Goal: Transaction & Acquisition: Book appointment/travel/reservation

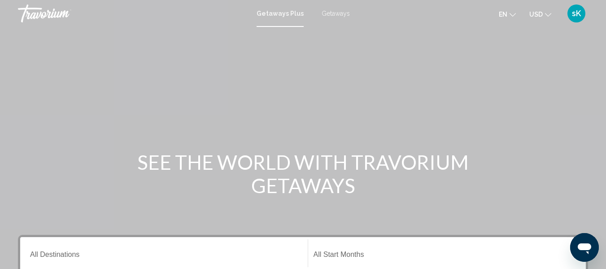
click at [337, 15] on span "Getaways" at bounding box center [336, 13] width 28 height 7
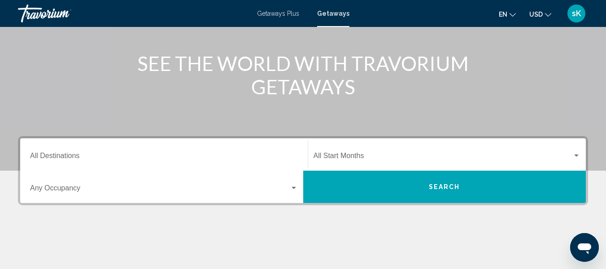
scroll to position [107, 0]
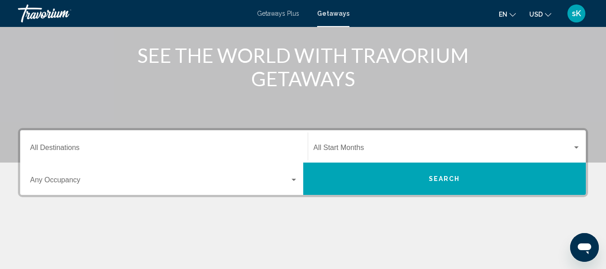
click at [101, 145] on input "Destination All Destinations" at bounding box center [164, 149] width 268 height 8
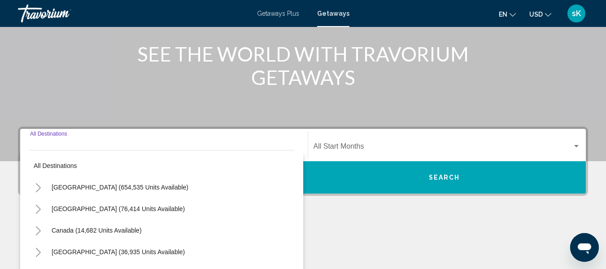
scroll to position [205, 0]
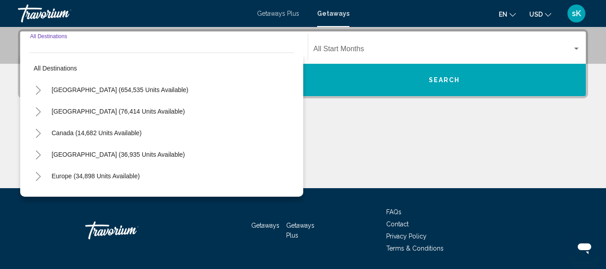
click at [39, 174] on icon "Toggle Europe (34,898 units available)" at bounding box center [38, 176] width 7 height 9
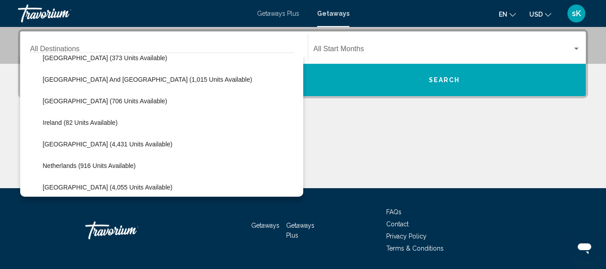
scroll to position [316, 0]
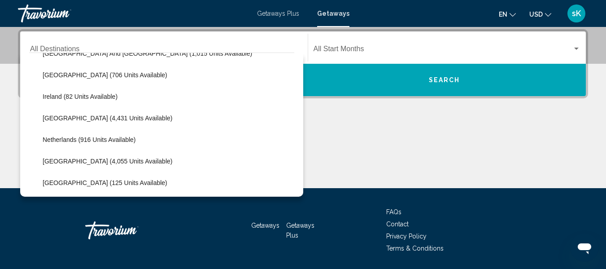
drag, startPoint x: 297, startPoint y: 125, endPoint x: 295, endPoint y: 139, distance: 14.5
click at [295, 138] on div "All destinations [GEOGRAPHIC_DATA] (654,535 units available) [GEOGRAPHIC_DATA] …" at bounding box center [161, 124] width 283 height 144
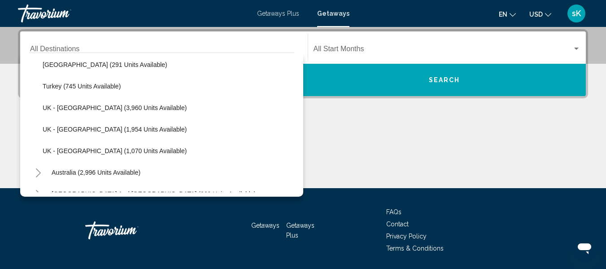
scroll to position [533, 0]
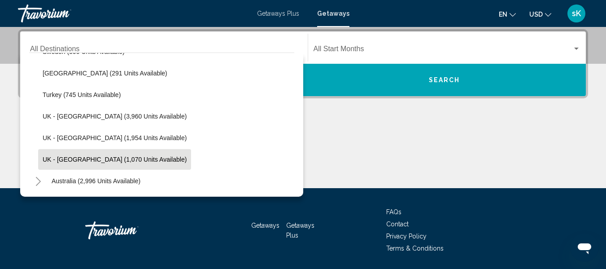
click at [93, 160] on span "UK - [GEOGRAPHIC_DATA] (1,070 units available)" at bounding box center [115, 159] width 144 height 7
type input "**********"
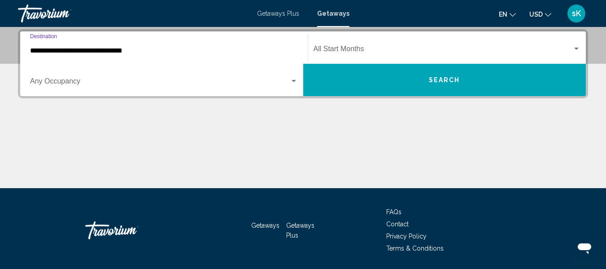
click at [359, 43] on div "Start Month All Start Months" at bounding box center [446, 48] width 267 height 28
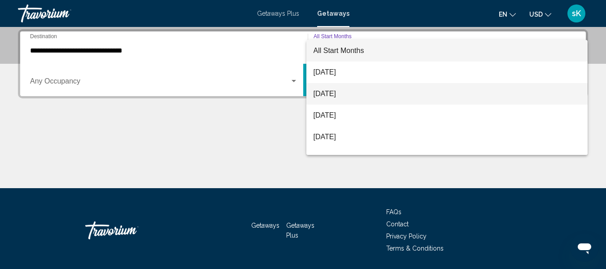
click at [360, 92] on span "[DATE]" at bounding box center [446, 94] width 267 height 22
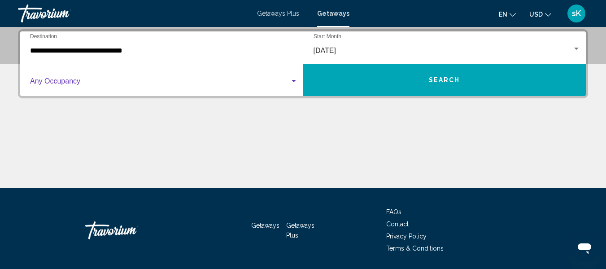
click at [295, 79] on div "Search widget" at bounding box center [294, 81] width 8 height 7
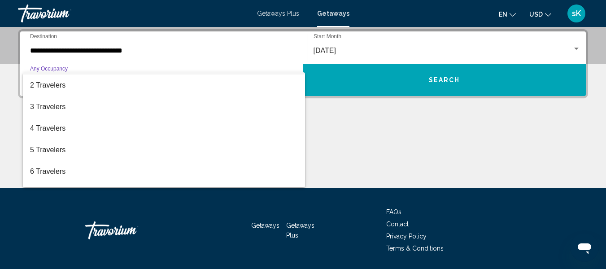
scroll to position [24, 0]
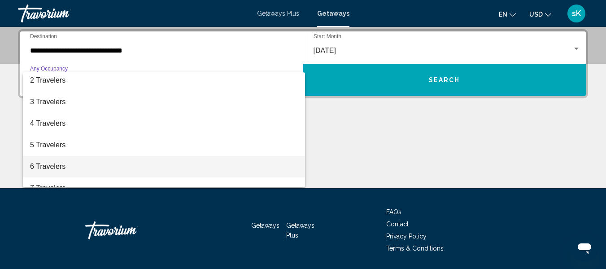
click at [55, 167] on span "6 Travelers" at bounding box center [164, 167] width 268 height 22
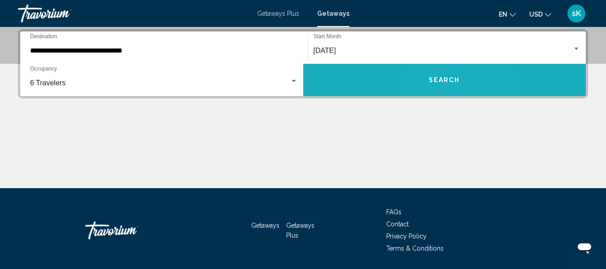
click at [438, 82] on span "Search" at bounding box center [444, 80] width 31 height 7
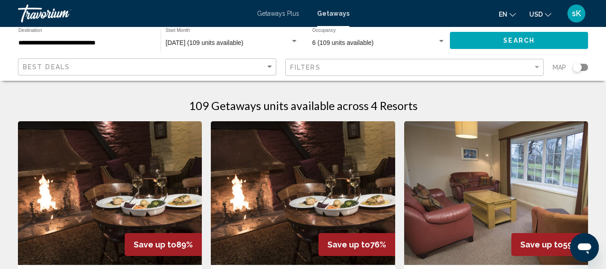
click at [442, 39] on div "Search widget" at bounding box center [441, 41] width 8 height 7
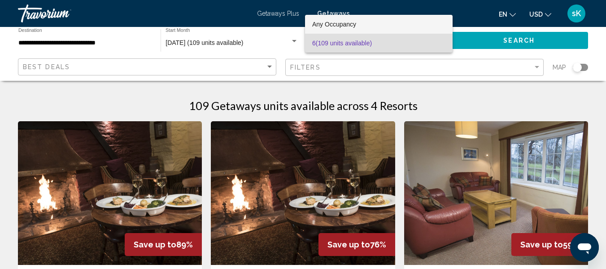
click at [421, 22] on span "Any Occupancy" at bounding box center [378, 24] width 133 height 19
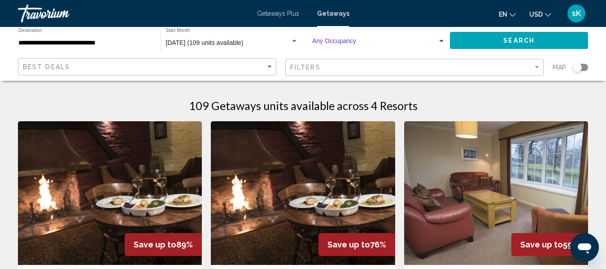
click at [443, 43] on div "Search widget" at bounding box center [441, 41] width 8 height 7
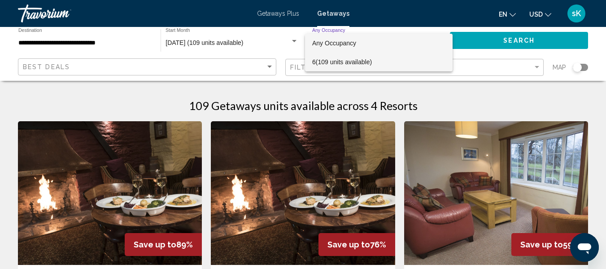
click at [383, 59] on span "6 (109 units available)" at bounding box center [378, 61] width 133 height 19
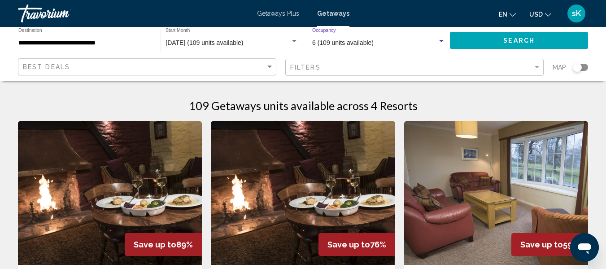
click at [396, 44] on div "6 (109 units available)" at bounding box center [374, 42] width 125 height 7
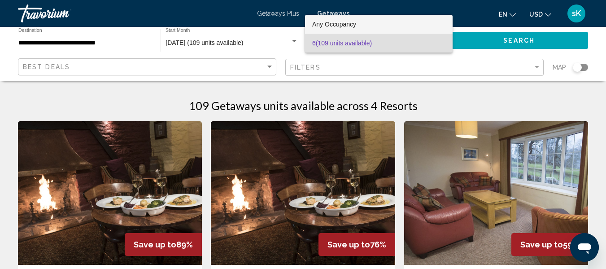
click at [374, 23] on span "Any Occupancy" at bounding box center [378, 24] width 133 height 19
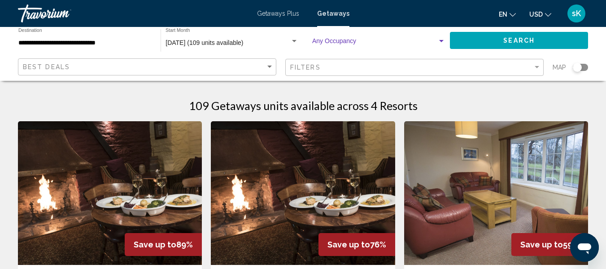
click at [441, 39] on div "Search widget" at bounding box center [441, 41] width 8 height 7
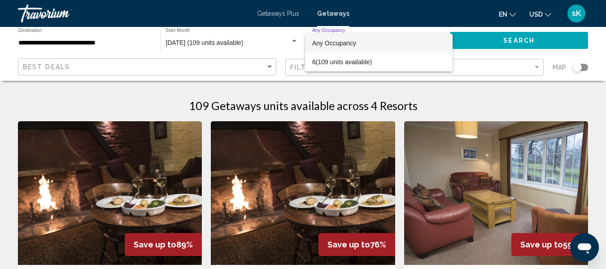
click at [383, 39] on span "Any Occupancy" at bounding box center [378, 43] width 133 height 19
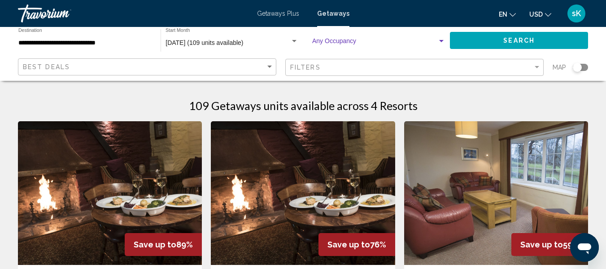
click at [474, 39] on button "Search" at bounding box center [519, 40] width 138 height 17
click at [119, 45] on input "**********" at bounding box center [84, 42] width 133 height 7
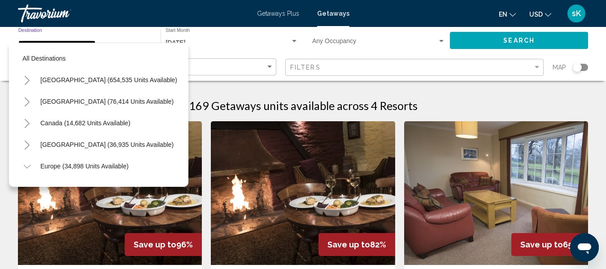
scroll to position [574, 0]
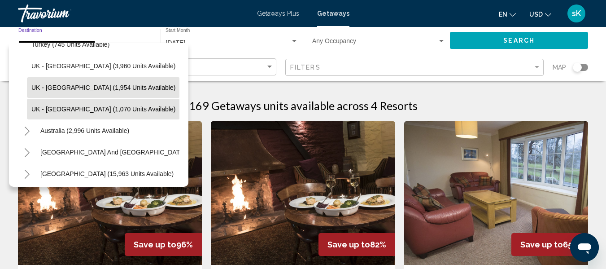
click at [106, 86] on span "UK - [GEOGRAPHIC_DATA] (1,954 units available)" at bounding box center [103, 87] width 144 height 7
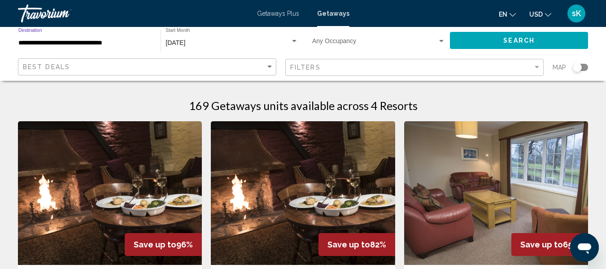
click at [442, 41] on div "Search widget" at bounding box center [441, 41] width 4 height 2
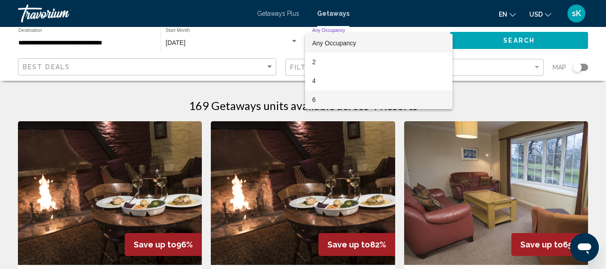
click at [343, 105] on span "6" at bounding box center [378, 99] width 133 height 19
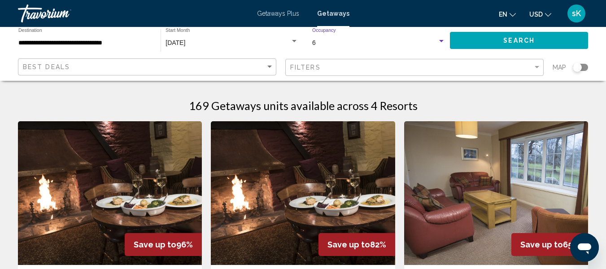
click at [524, 39] on span "Search" at bounding box center [518, 40] width 31 height 7
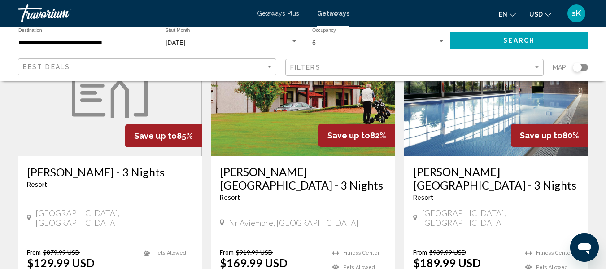
scroll to position [108, 0]
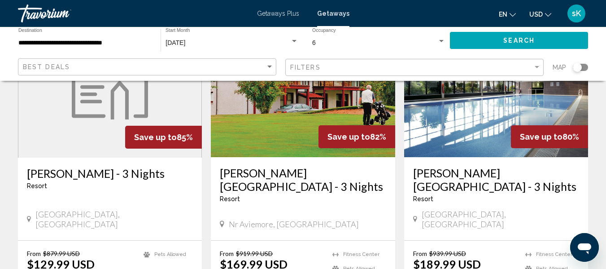
click at [137, 42] on input "**********" at bounding box center [84, 42] width 133 height 7
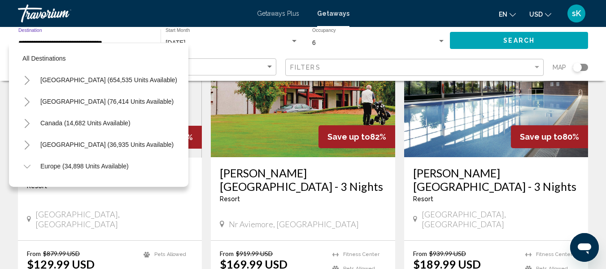
scroll to position [552, 0]
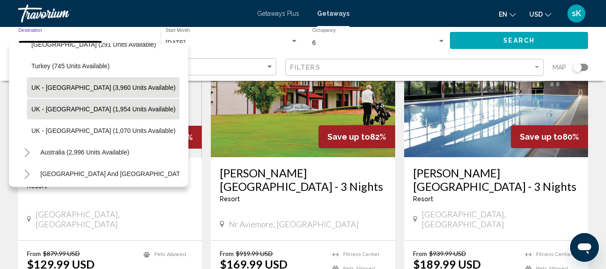
click at [114, 84] on span "UK - [GEOGRAPHIC_DATA] (3,960 units available)" at bounding box center [103, 87] width 144 height 7
type input "**********"
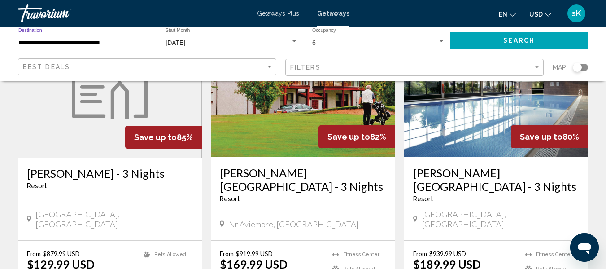
click at [440, 38] on div "Search widget" at bounding box center [441, 41] width 8 height 7
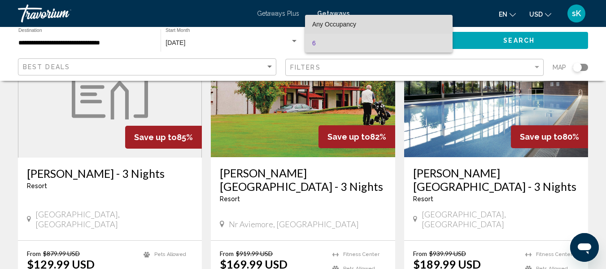
click at [389, 26] on span "Any Occupancy" at bounding box center [378, 24] width 133 height 19
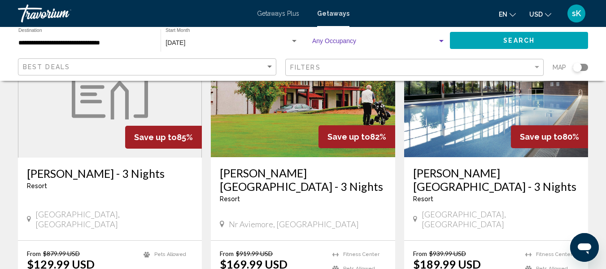
click at [482, 37] on button "Search" at bounding box center [519, 40] width 138 height 17
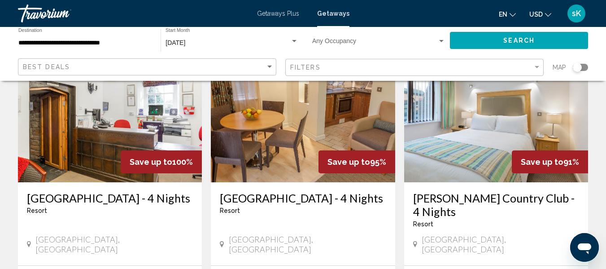
scroll to position [72, 0]
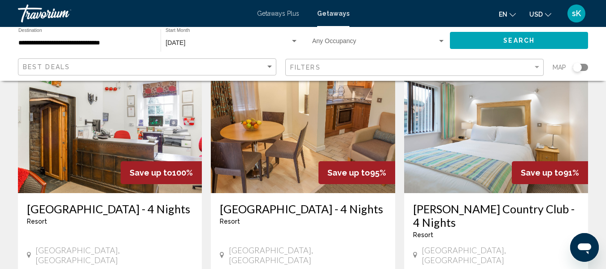
click at [142, 158] on img "Main content" at bounding box center [110, 121] width 184 height 144
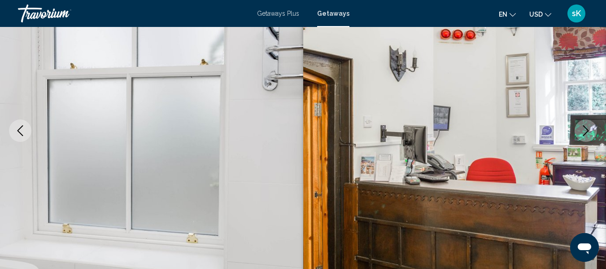
scroll to position [106, 0]
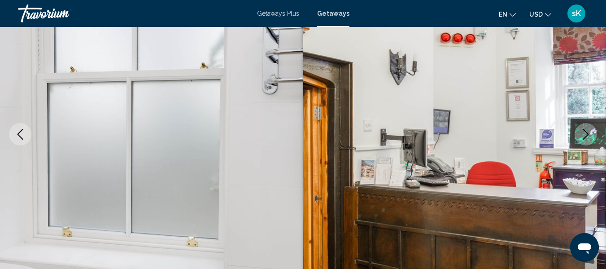
click at [581, 131] on icon "Next image" at bounding box center [585, 134] width 11 height 11
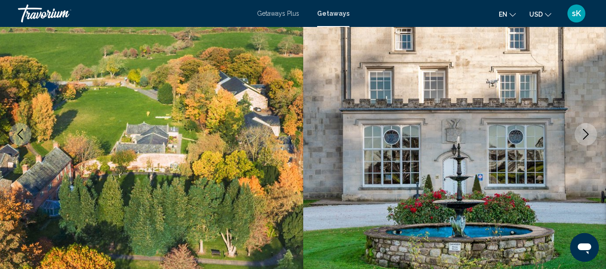
click at [581, 131] on icon "Next image" at bounding box center [585, 134] width 11 height 11
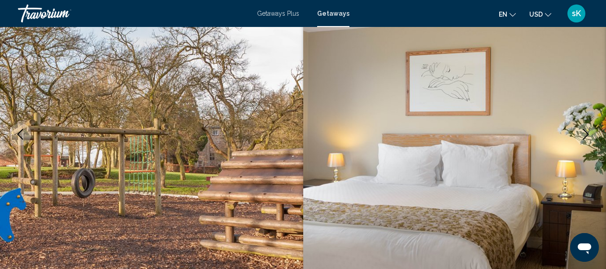
click at [581, 131] on icon "Next image" at bounding box center [585, 134] width 11 height 11
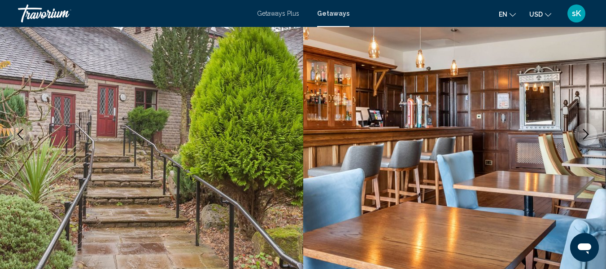
click at [581, 131] on icon "Next image" at bounding box center [585, 134] width 11 height 11
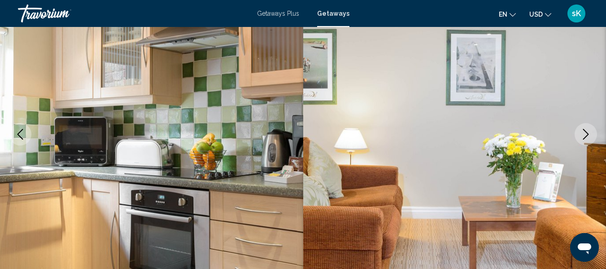
click at [581, 131] on icon "Next image" at bounding box center [585, 134] width 11 height 11
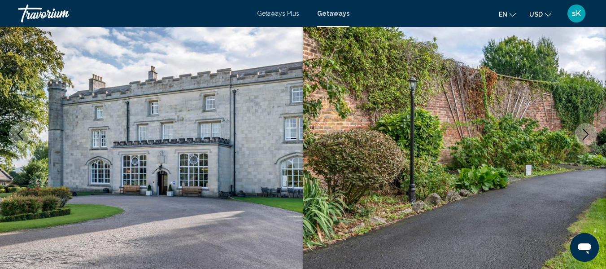
click at [581, 131] on icon "Next image" at bounding box center [585, 134] width 11 height 11
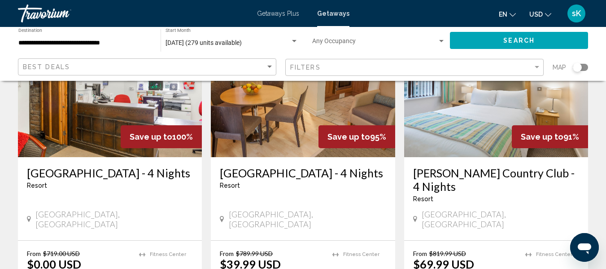
scroll to position [126, 0]
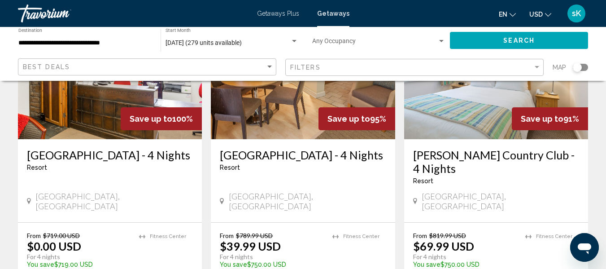
click at [262, 196] on span "[GEOGRAPHIC_DATA], [GEOGRAPHIC_DATA]" at bounding box center [307, 201] width 157 height 20
click at [286, 126] on img "Main content" at bounding box center [303, 68] width 184 height 144
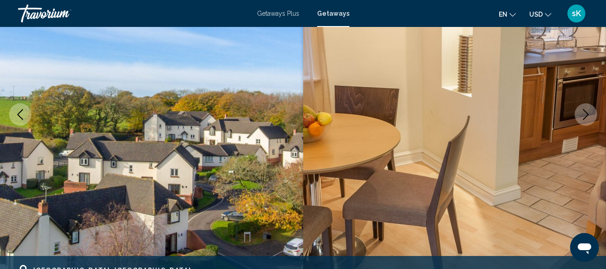
scroll to position [106, 0]
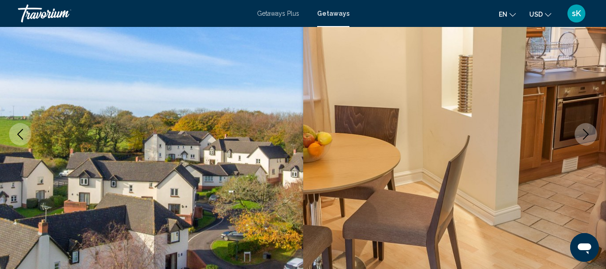
click at [581, 136] on icon "Next image" at bounding box center [585, 134] width 11 height 11
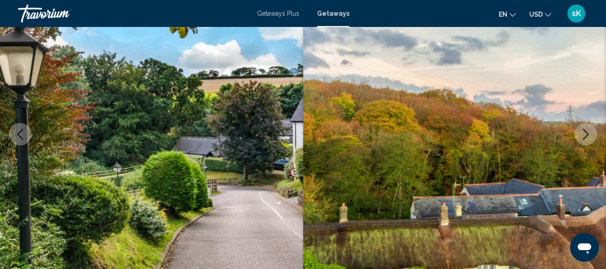
click at [581, 135] on icon "Next image" at bounding box center [585, 134] width 11 height 11
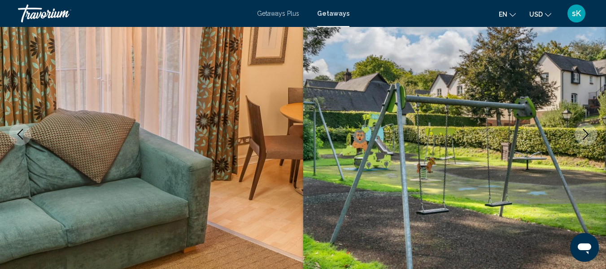
click at [581, 135] on icon "Next image" at bounding box center [585, 134] width 11 height 11
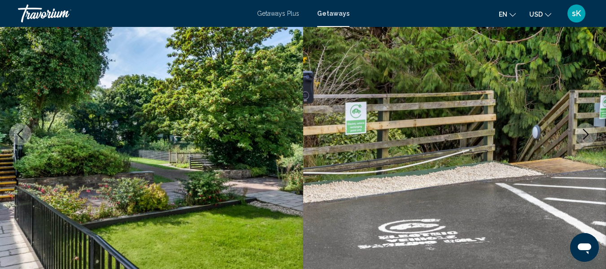
click at [581, 135] on icon "Next image" at bounding box center [585, 134] width 11 height 11
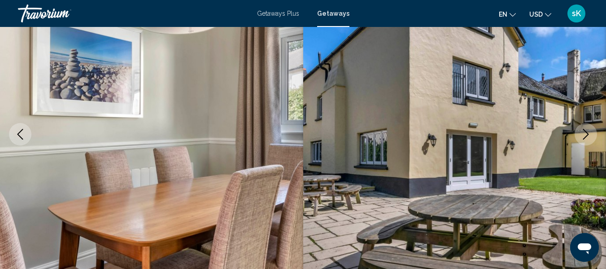
click at [581, 135] on icon "Next image" at bounding box center [585, 134] width 11 height 11
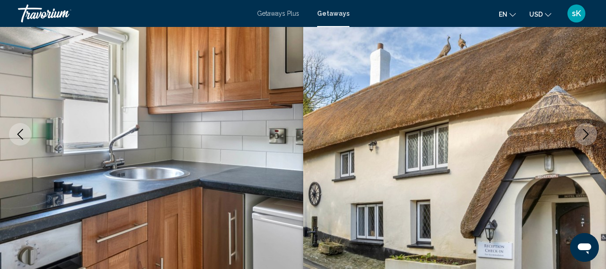
click at [581, 135] on icon "Next image" at bounding box center [585, 134] width 11 height 11
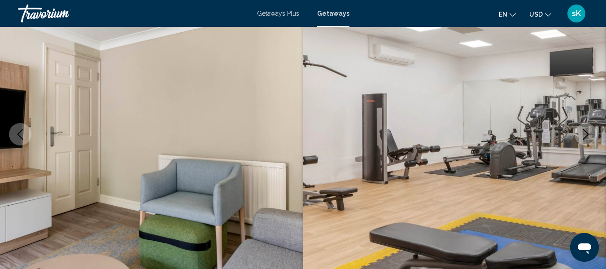
click at [581, 135] on icon "Next image" at bounding box center [585, 134] width 11 height 11
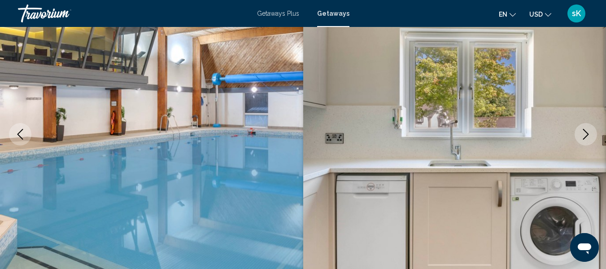
click at [581, 135] on icon "Next image" at bounding box center [585, 134] width 11 height 11
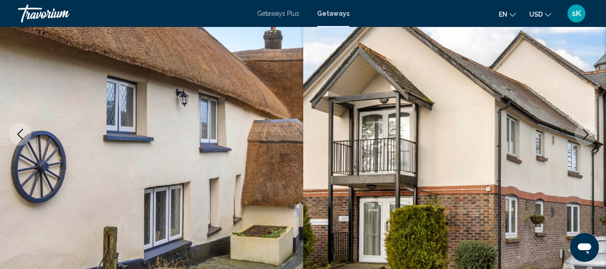
click at [581, 135] on icon "Next image" at bounding box center [585, 134] width 11 height 11
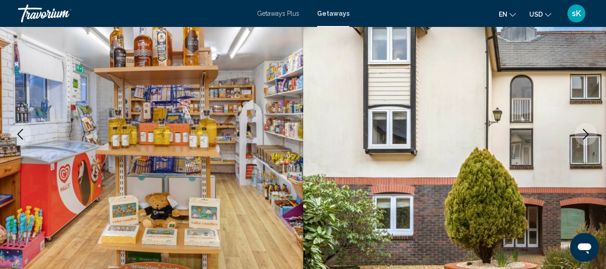
click at [581, 135] on icon "Next image" at bounding box center [585, 134] width 11 height 11
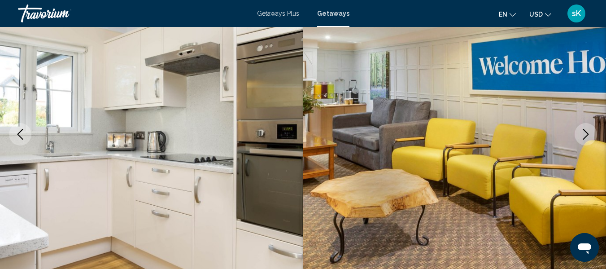
click at [581, 135] on icon "Next image" at bounding box center [585, 134] width 11 height 11
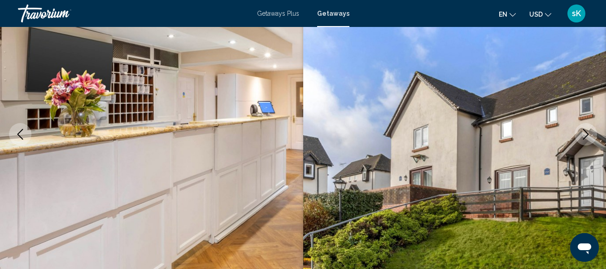
click at [581, 135] on icon "Next image" at bounding box center [585, 134] width 11 height 11
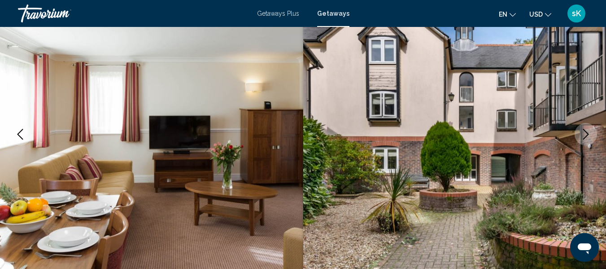
click at [581, 135] on icon "Next image" at bounding box center [585, 134] width 11 height 11
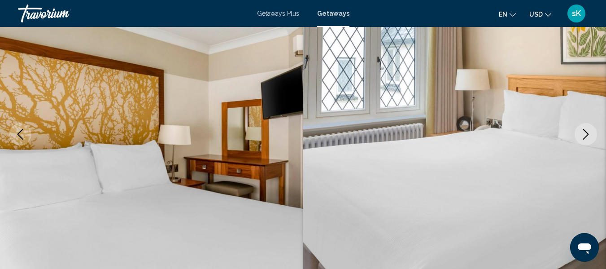
click at [581, 135] on icon "Next image" at bounding box center [585, 134] width 11 height 11
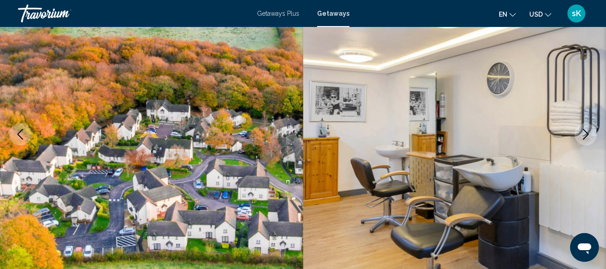
click at [581, 135] on icon "Next image" at bounding box center [585, 134] width 11 height 11
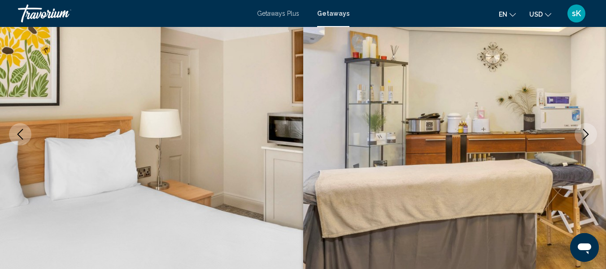
click at [581, 135] on icon "Next image" at bounding box center [585, 134] width 11 height 11
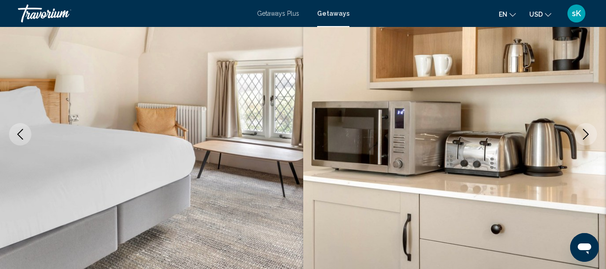
click at [581, 135] on icon "Next image" at bounding box center [585, 134] width 11 height 11
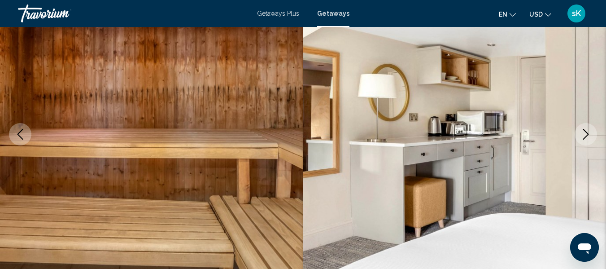
click at [581, 135] on icon "Next image" at bounding box center [585, 134] width 11 height 11
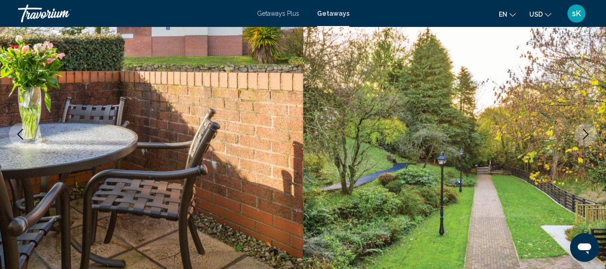
click at [581, 135] on icon "Next image" at bounding box center [585, 134] width 11 height 11
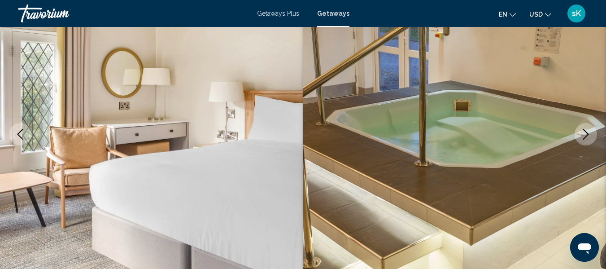
click at [581, 135] on icon "Next image" at bounding box center [585, 134] width 11 height 11
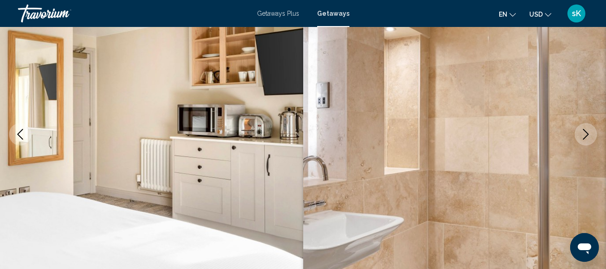
click at [581, 135] on icon "Next image" at bounding box center [585, 134] width 11 height 11
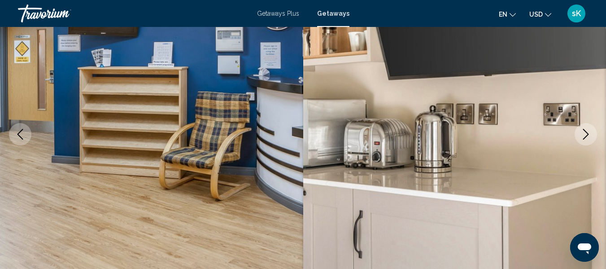
click at [581, 135] on icon "Next image" at bounding box center [585, 134] width 11 height 11
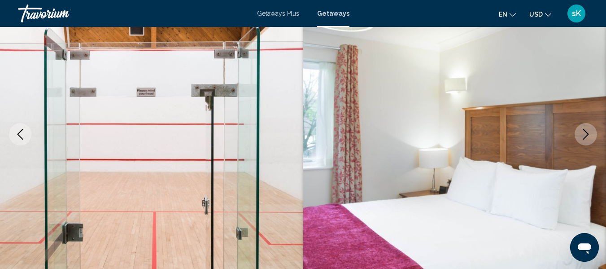
click at [581, 135] on icon "Next image" at bounding box center [585, 134] width 11 height 11
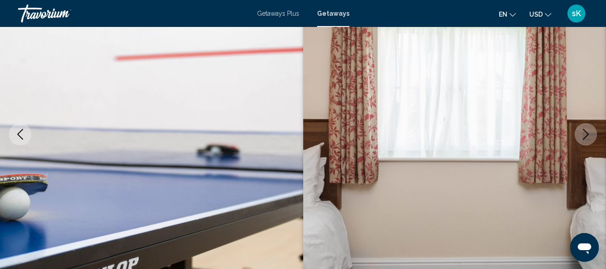
click at [581, 135] on icon "Next image" at bounding box center [585, 134] width 11 height 11
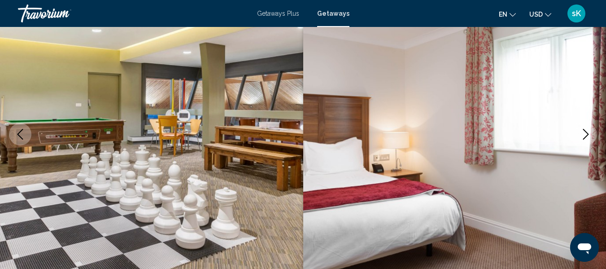
click at [581, 135] on icon "Next image" at bounding box center [585, 134] width 11 height 11
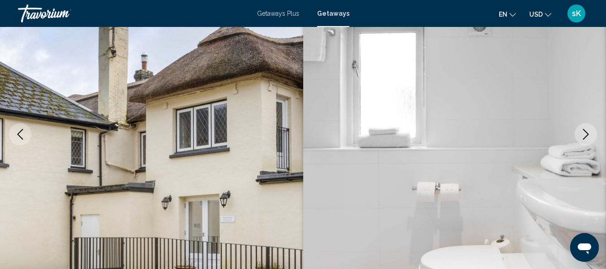
click at [581, 135] on icon "Next image" at bounding box center [585, 134] width 11 height 11
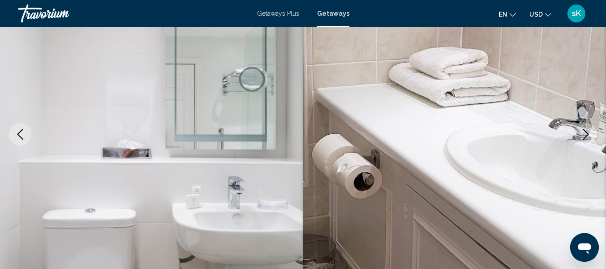
click at [581, 135] on icon "Next image" at bounding box center [585, 134] width 11 height 11
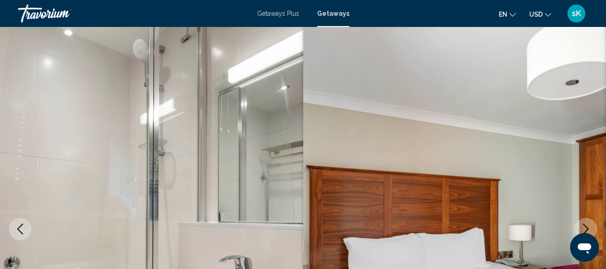
scroll to position [0, 0]
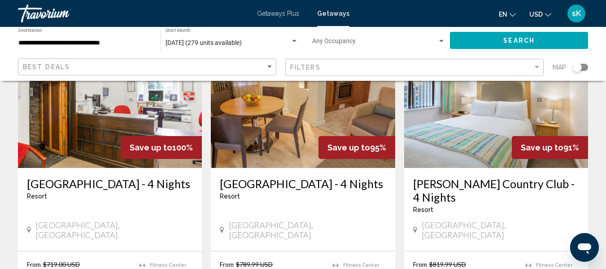
scroll to position [108, 0]
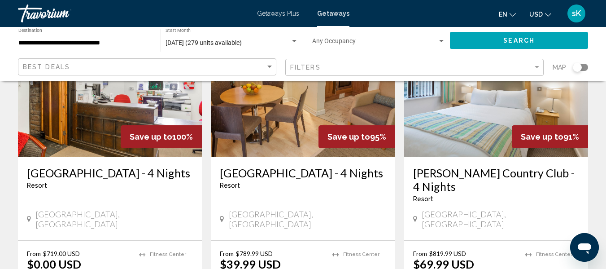
click at [258, 98] on img "Main content" at bounding box center [303, 85] width 184 height 144
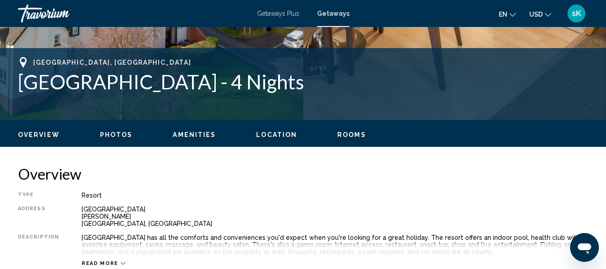
scroll to position [357, 0]
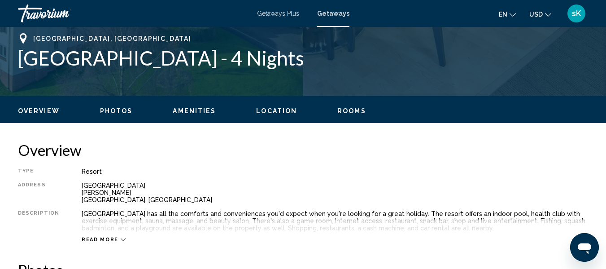
click at [106, 236] on button "Read more" at bounding box center [104, 239] width 44 height 7
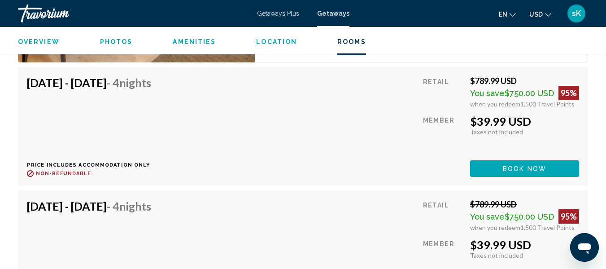
scroll to position [1937, 0]
